Goal: Navigation & Orientation: Find specific page/section

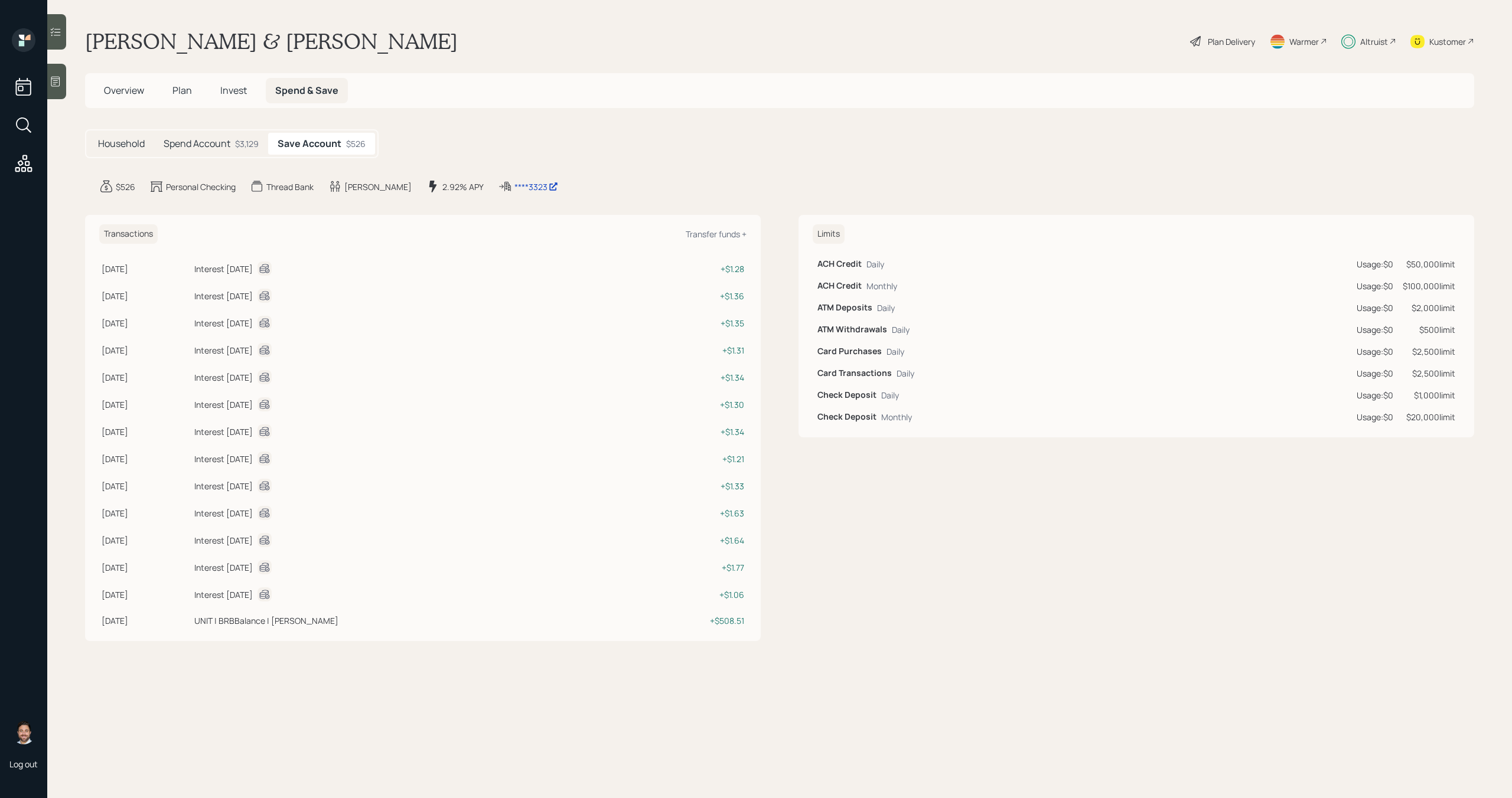
click at [238, 145] on div "$3,129" at bounding box center [247, 144] width 24 height 12
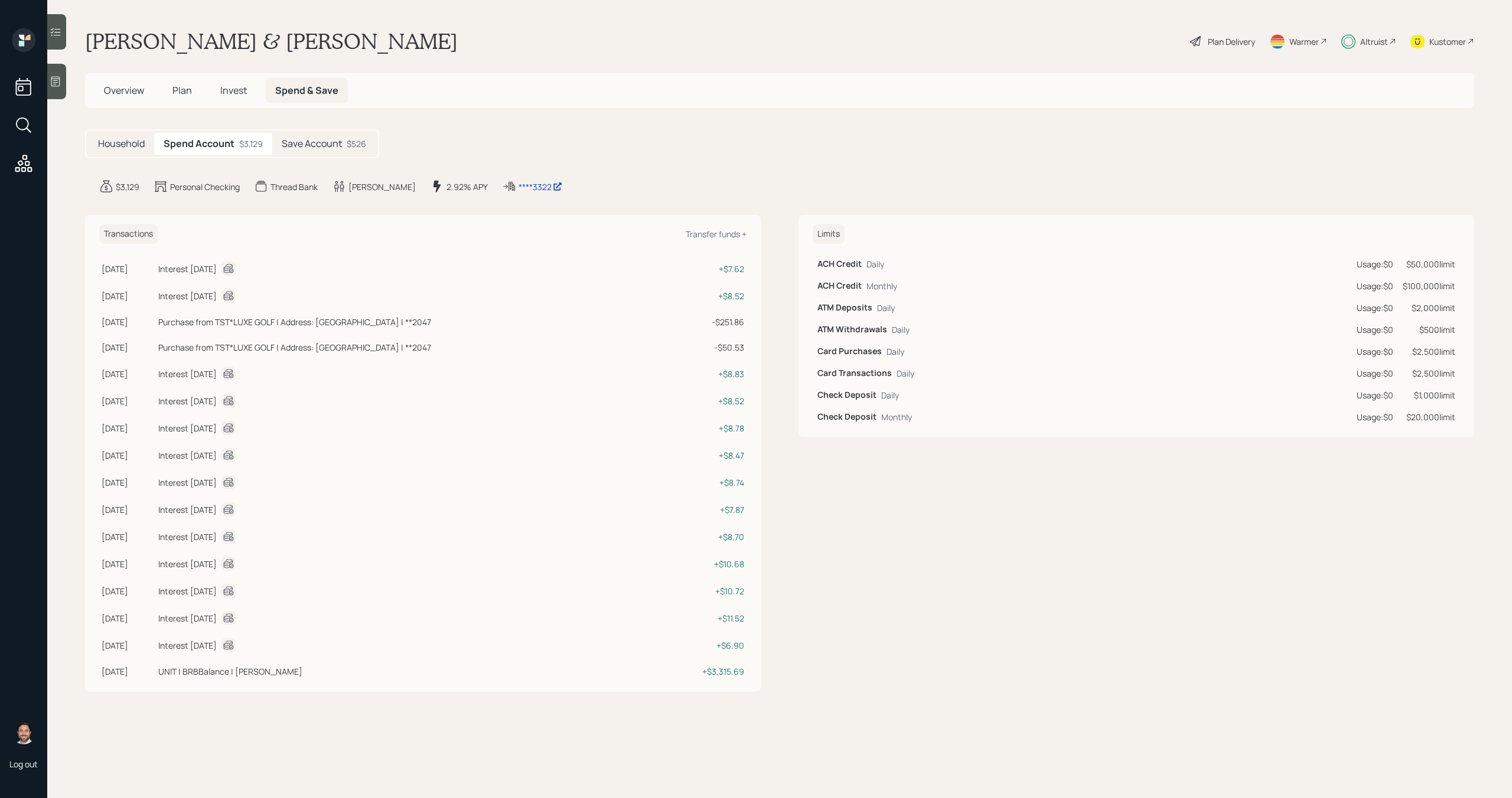
click at [334, 138] on h5 "Save Account" at bounding box center [311, 144] width 60 height 12
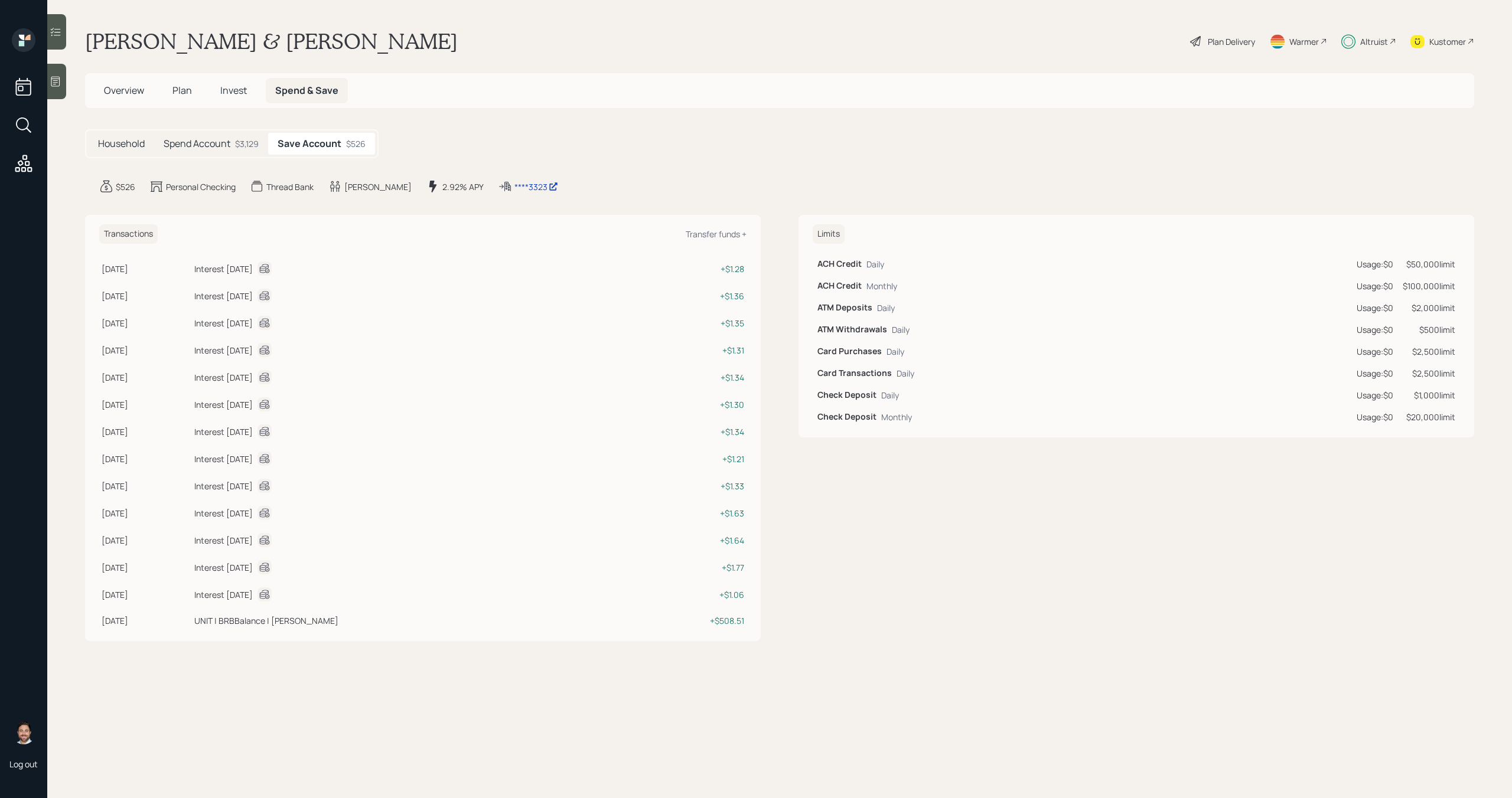
click at [140, 145] on h5 "Household" at bounding box center [121, 144] width 47 height 12
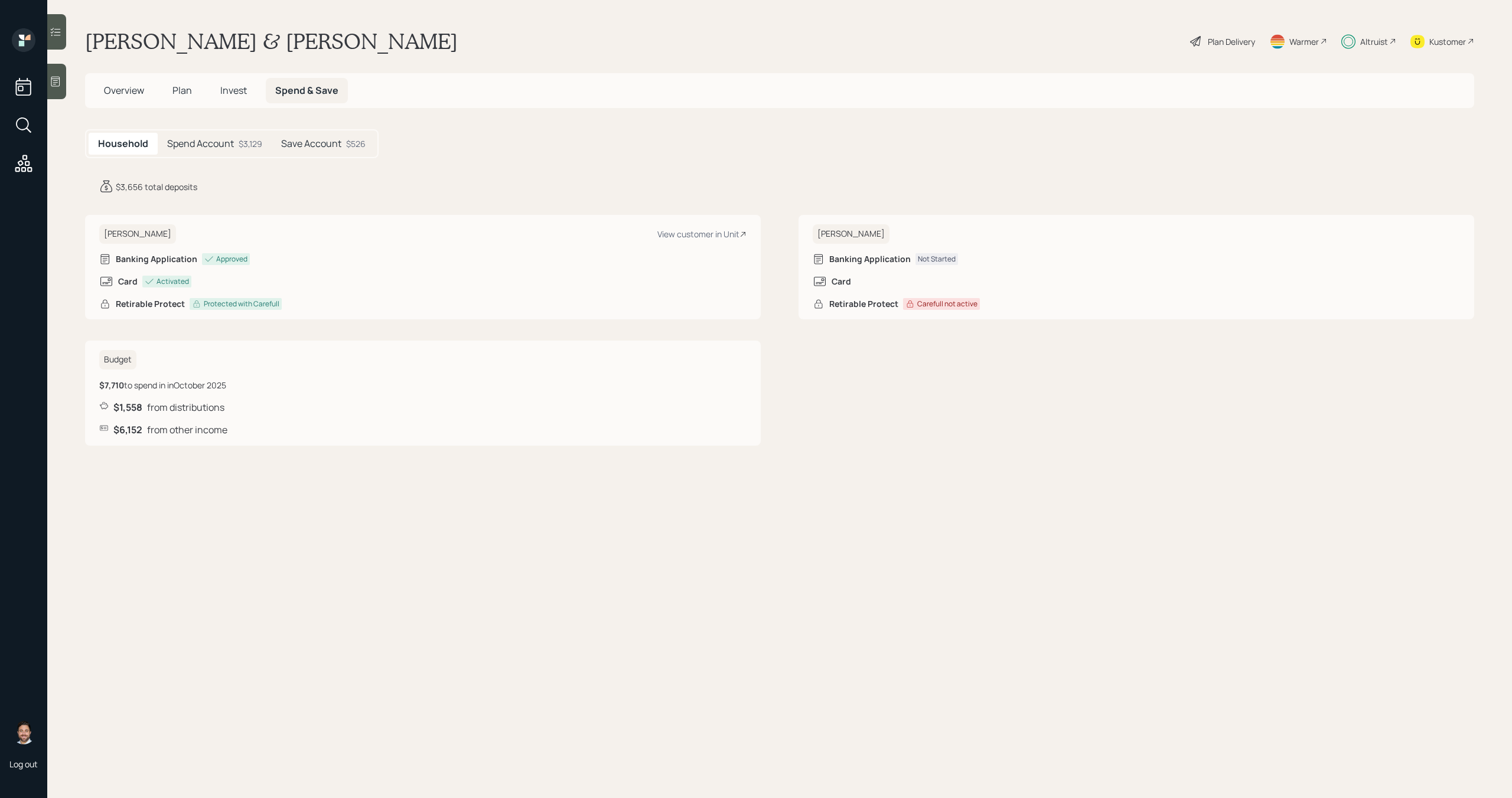
click at [136, 85] on span "Overview" at bounding box center [124, 90] width 40 height 13
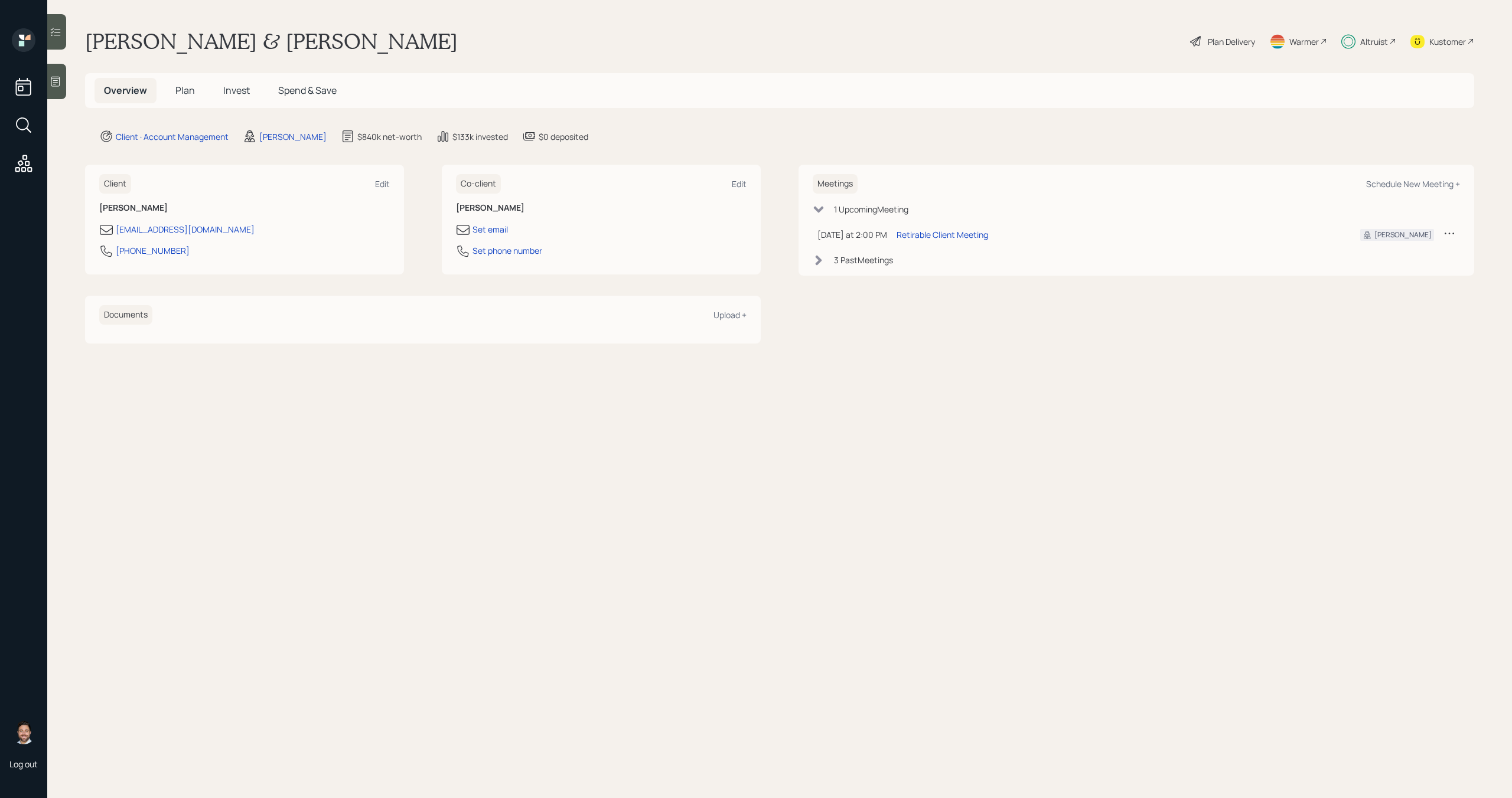
click at [190, 85] on span "Plan" at bounding box center [185, 90] width 19 height 13
